Goal: Task Accomplishment & Management: Use online tool/utility

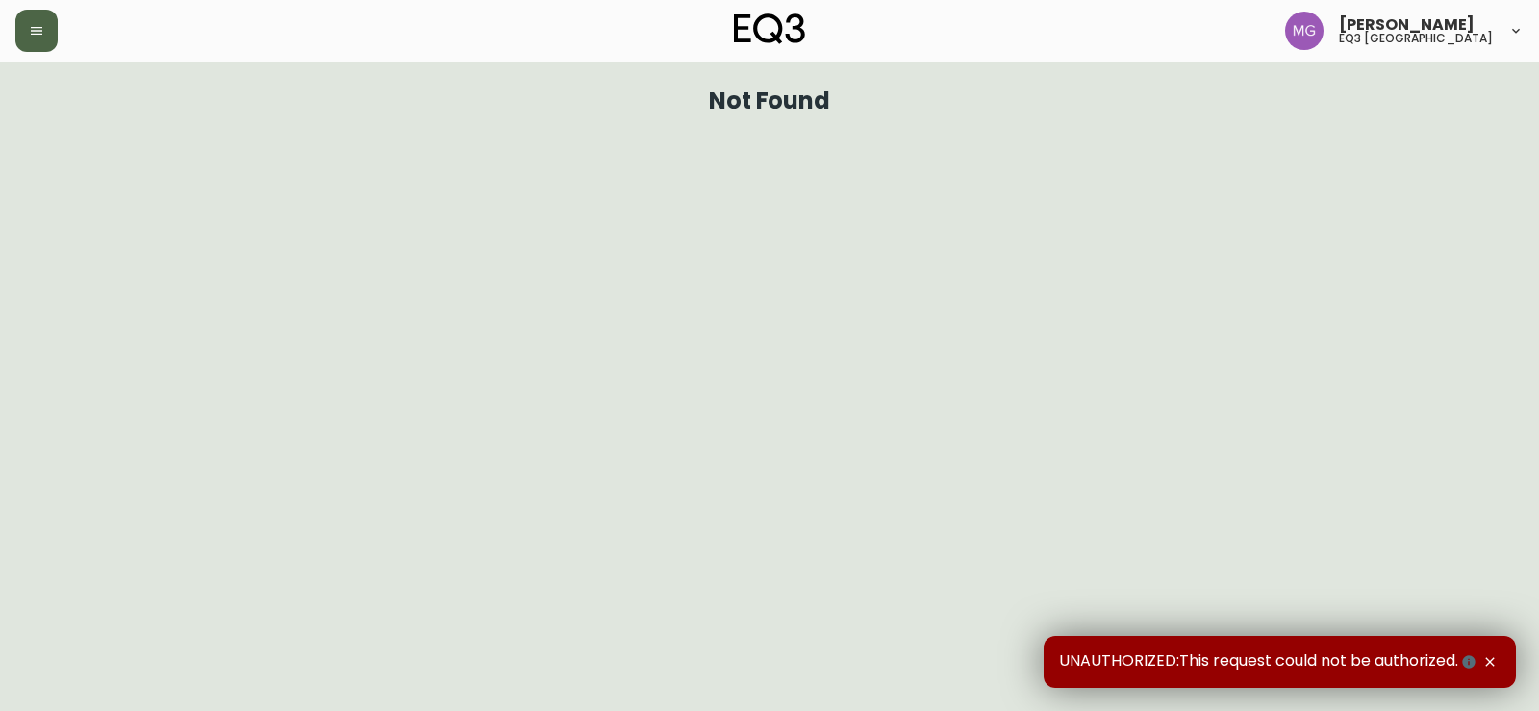
click at [34, 31] on icon "button" at bounding box center [37, 31] width 12 height 8
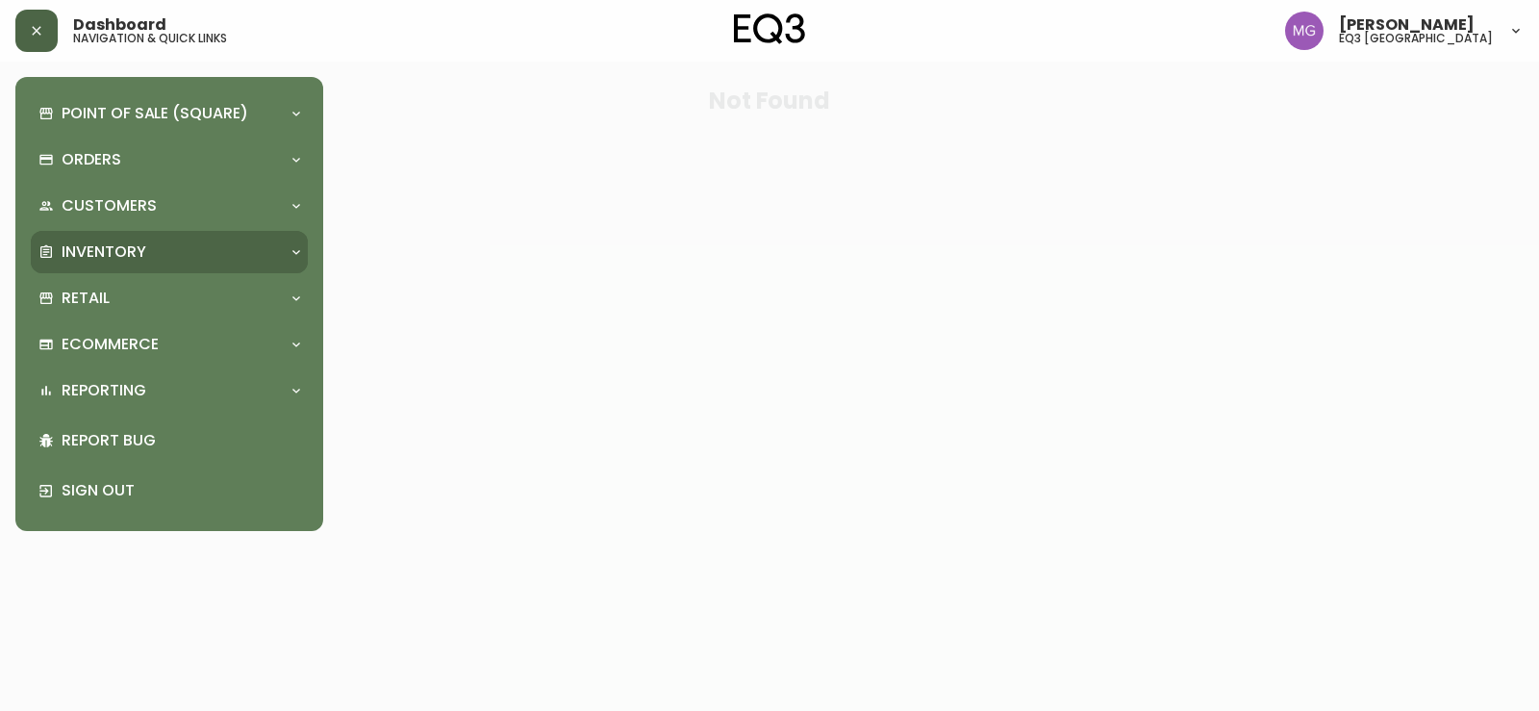
click at [193, 251] on div "Inventory" at bounding box center [159, 251] width 242 height 21
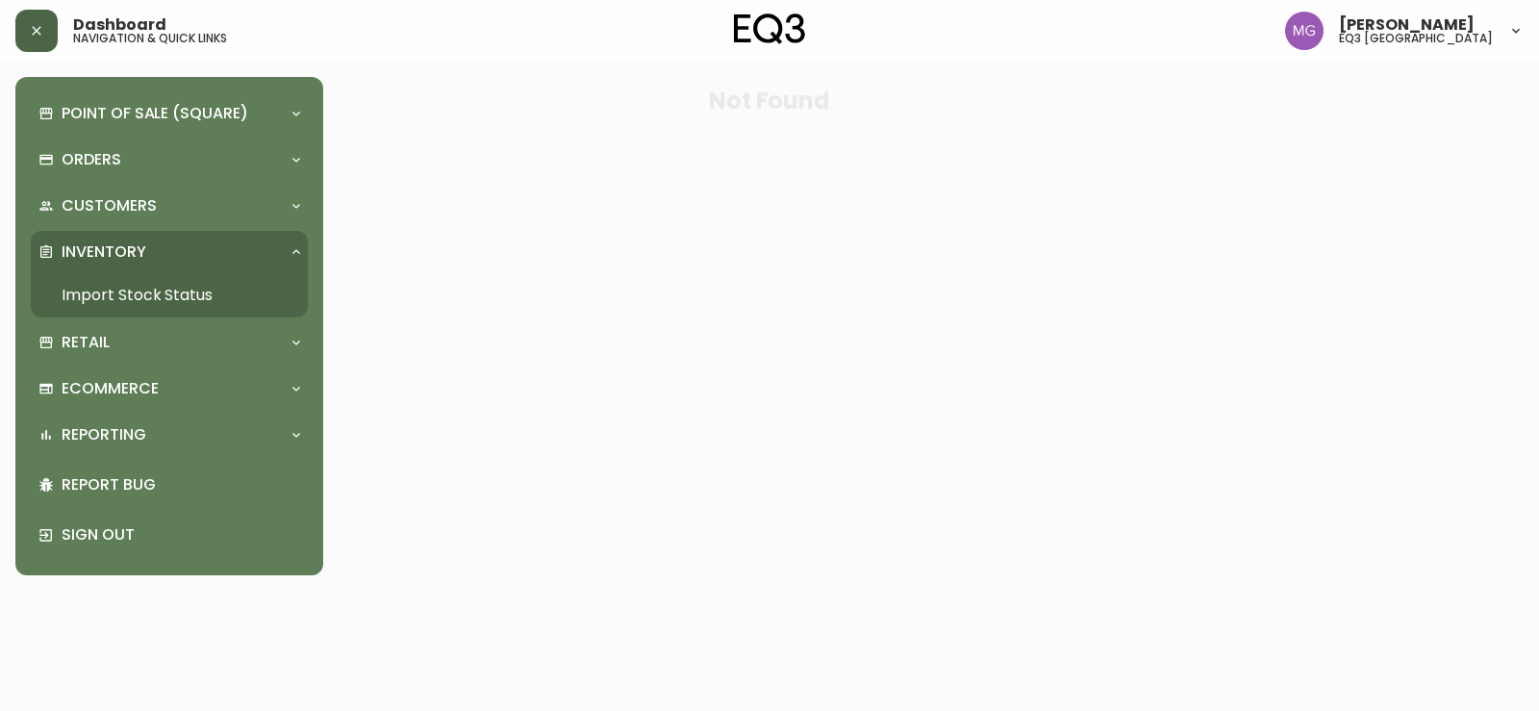
click at [128, 301] on link "Import Stock Status" at bounding box center [169, 295] width 277 height 44
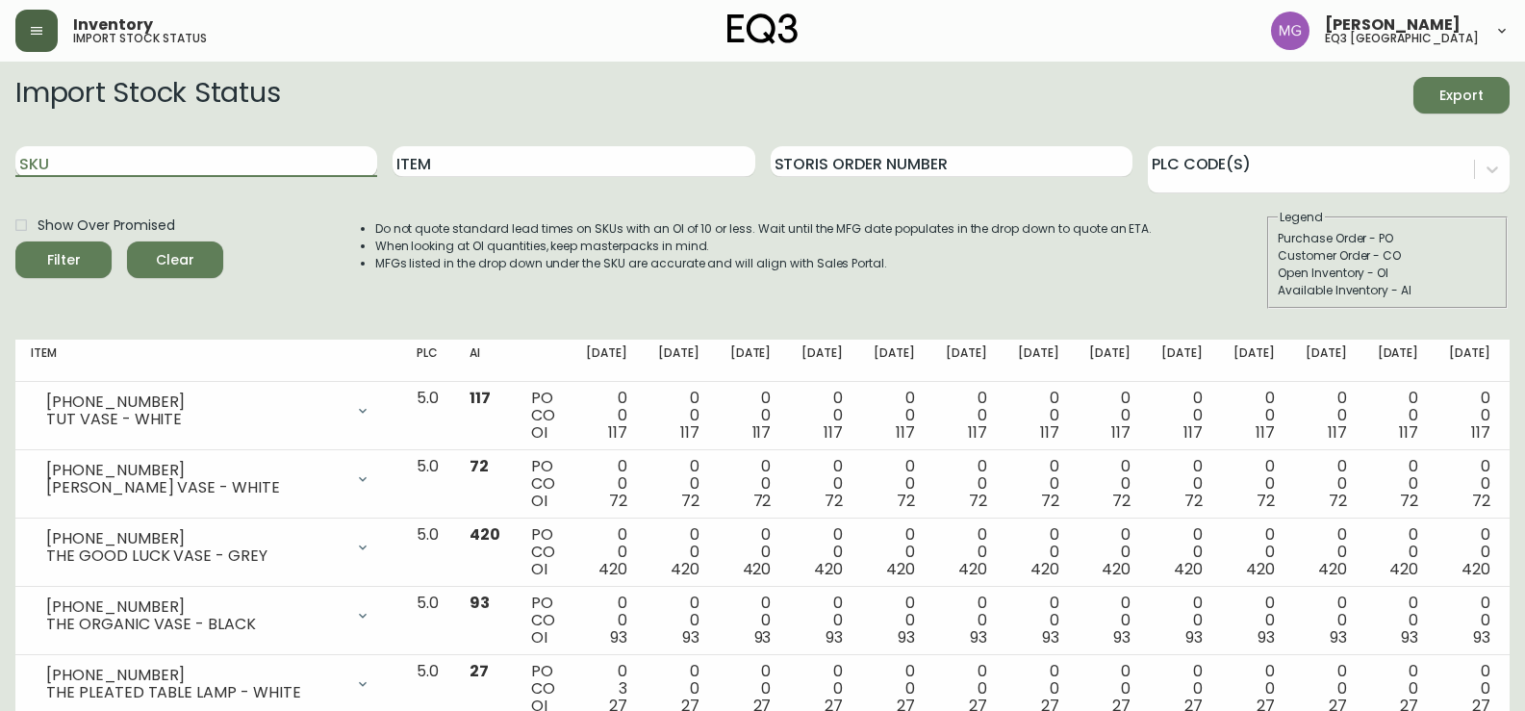
click at [242, 175] on input "SKU" at bounding box center [196, 161] width 362 height 31
drag, startPoint x: 0, startPoint y: 597, endPoint x: 10, endPoint y: 558, distance: 40.6
click at [748, 39] on img at bounding box center [762, 28] width 71 height 31
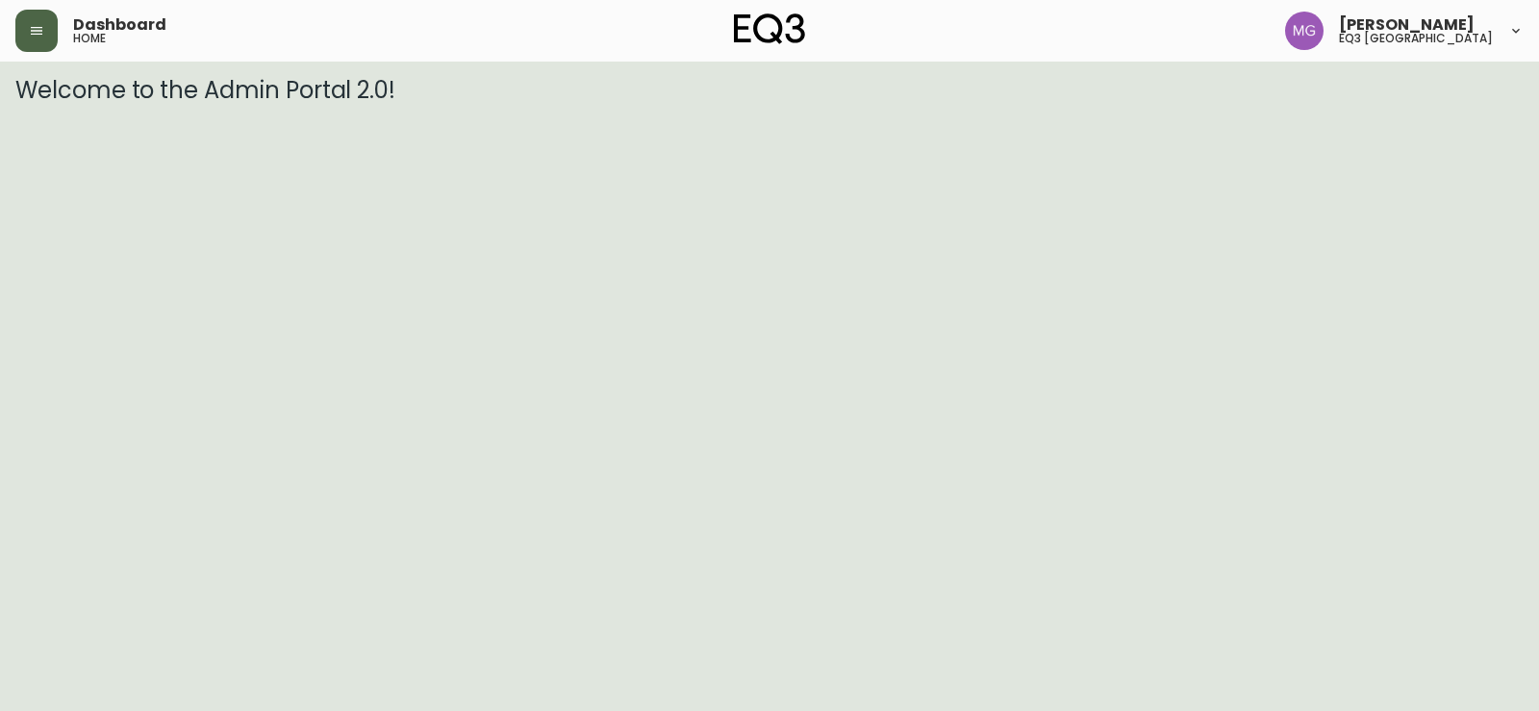
click at [28, 38] on button "button" at bounding box center [36, 31] width 42 height 42
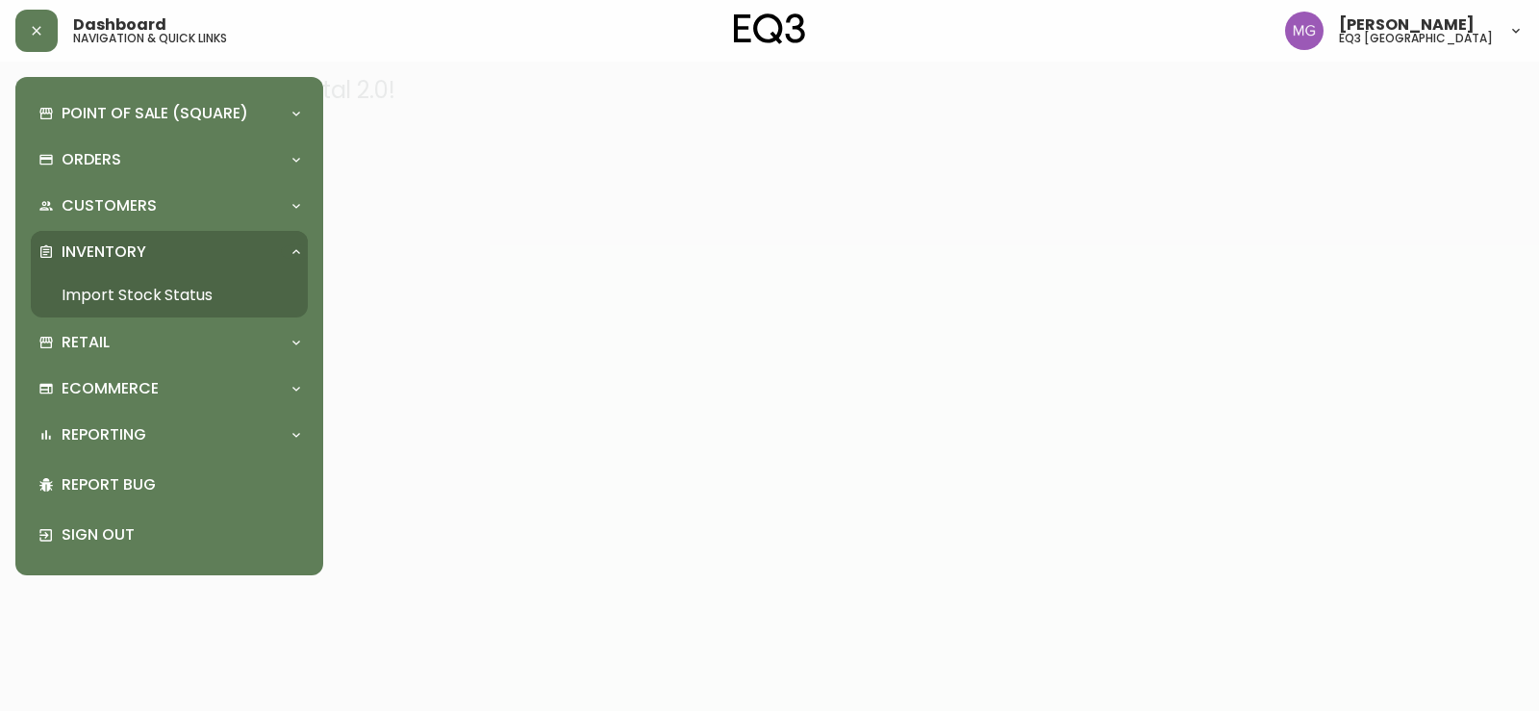
click at [182, 300] on link "Import Stock Status" at bounding box center [169, 295] width 277 height 44
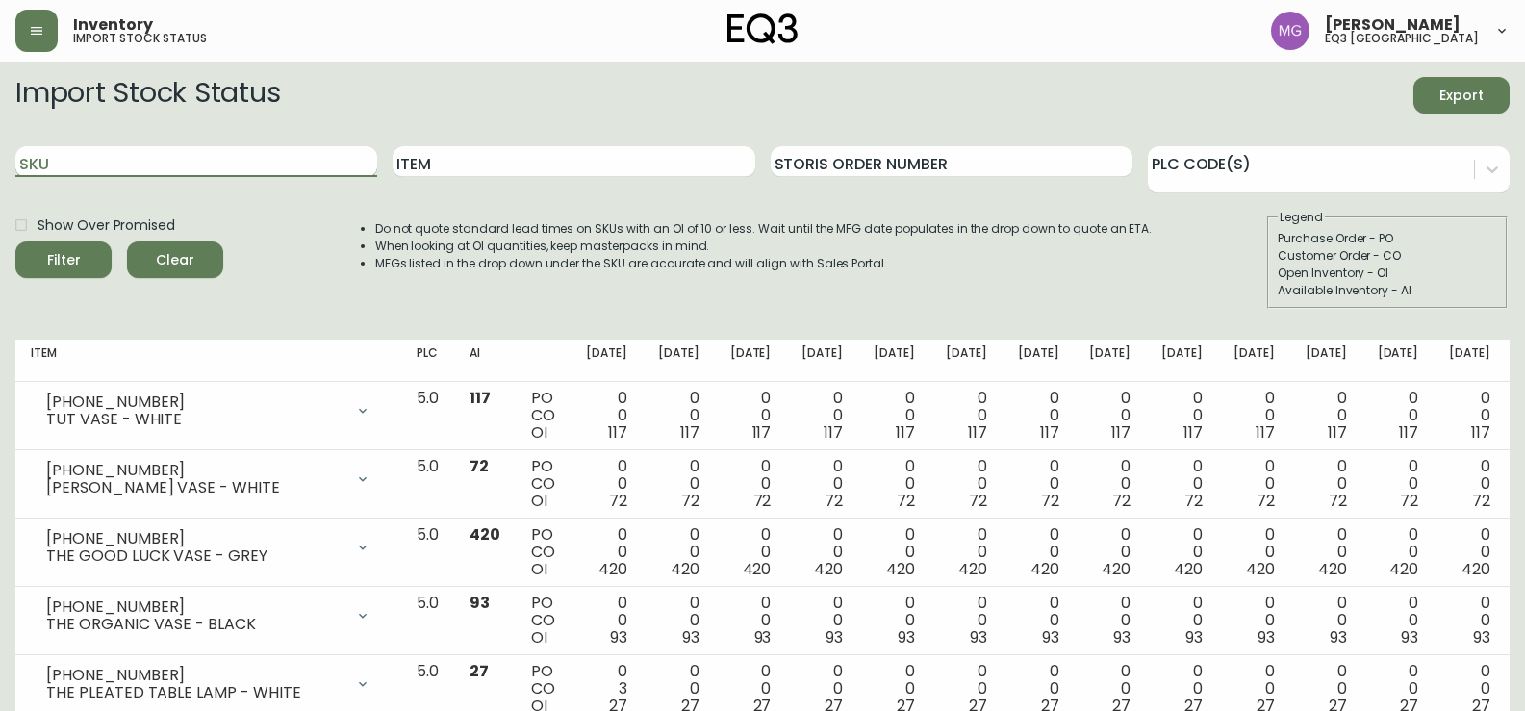
click at [181, 163] on input "SKU" at bounding box center [196, 161] width 362 height 31
paste input "[PHONE_NUMBER]"
type input "[PHONE_NUMBER]"
click at [15, 241] on button "Filter" at bounding box center [63, 259] width 96 height 37
